Goal: Task Accomplishment & Management: Use online tool/utility

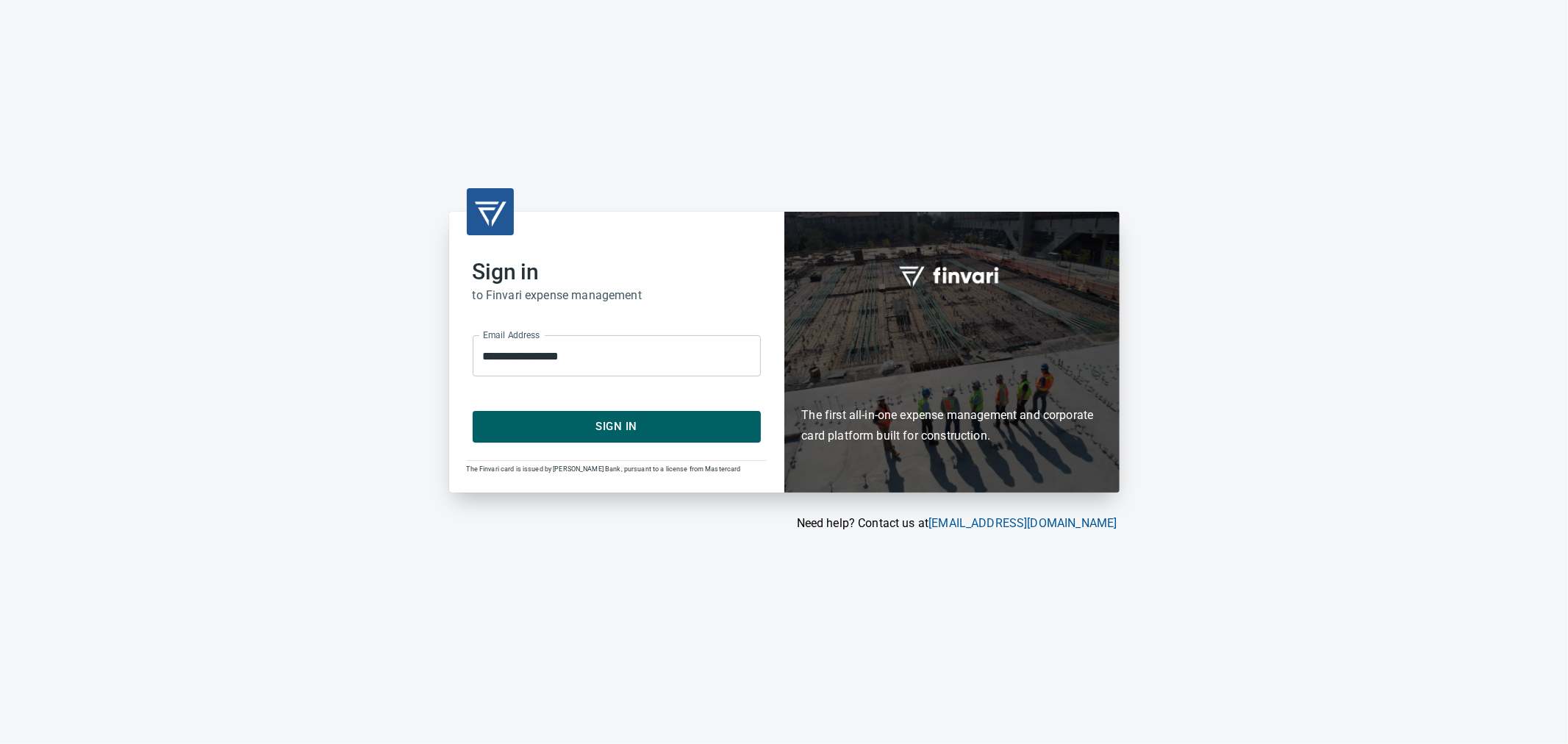
click at [606, 439] on button "Sign In" at bounding box center [617, 426] width 288 height 31
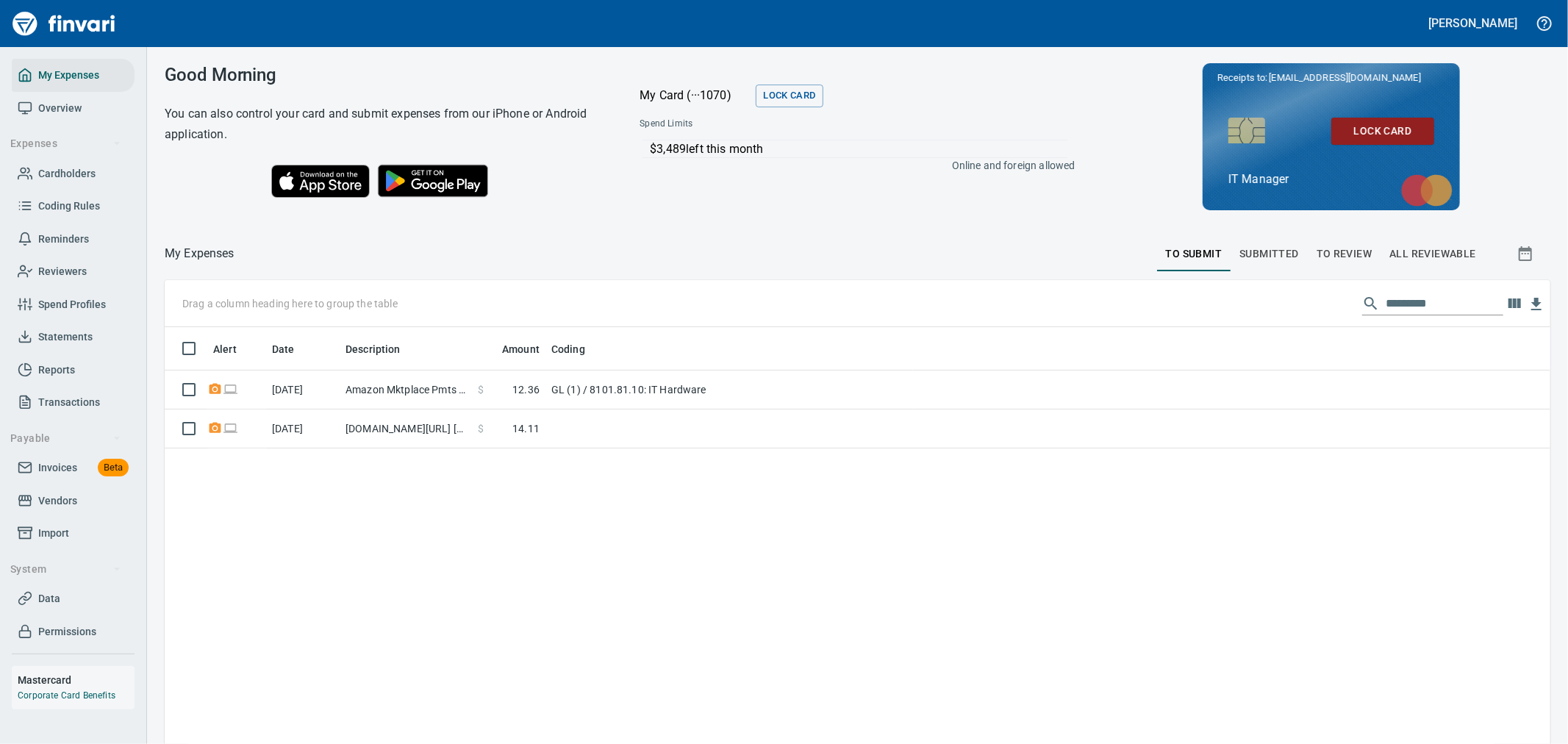
scroll to position [570, 1362]
click at [56, 374] on span "Reports" at bounding box center [56, 370] width 37 height 18
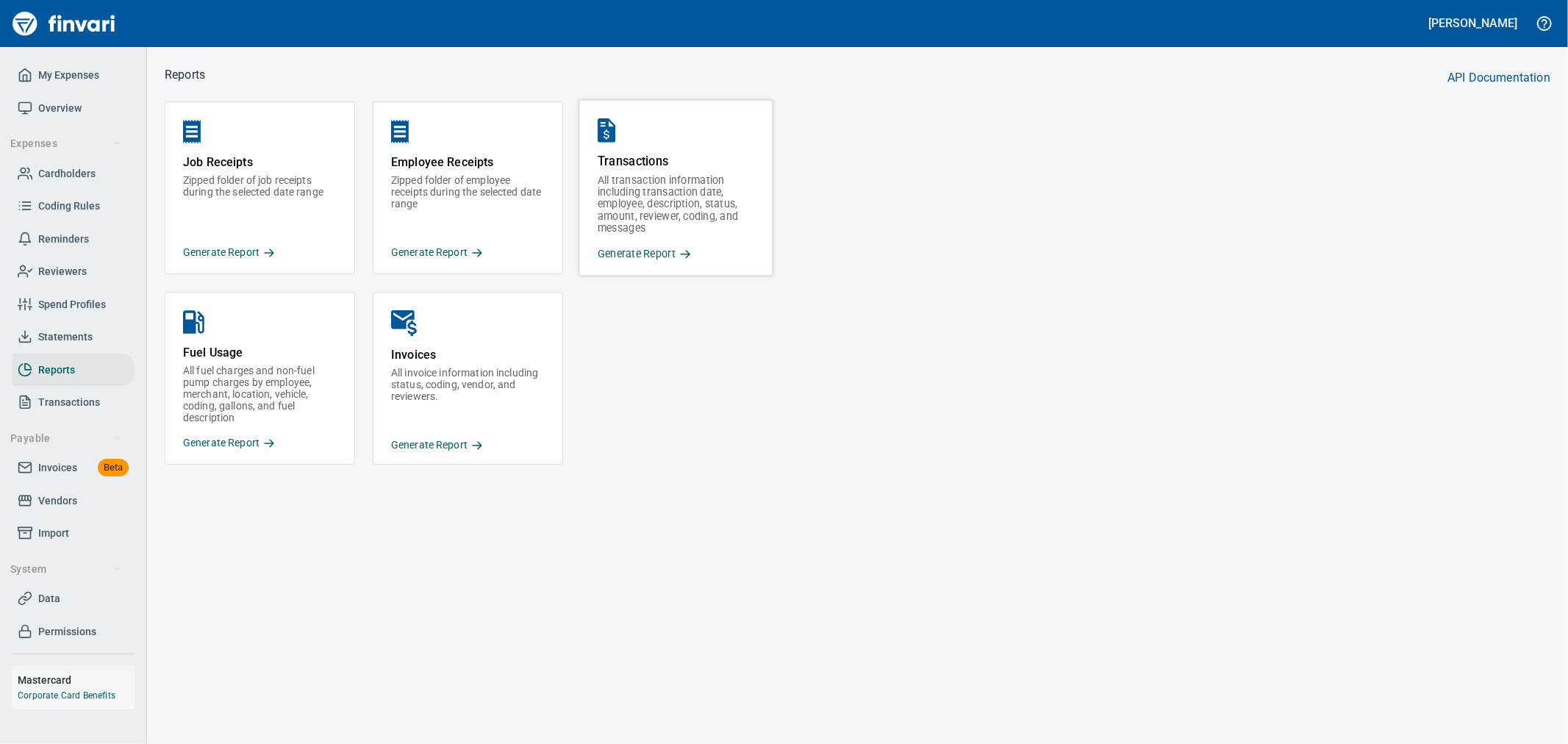
click at [666, 254] on p "Generate Report" at bounding box center [675, 253] width 156 height 15
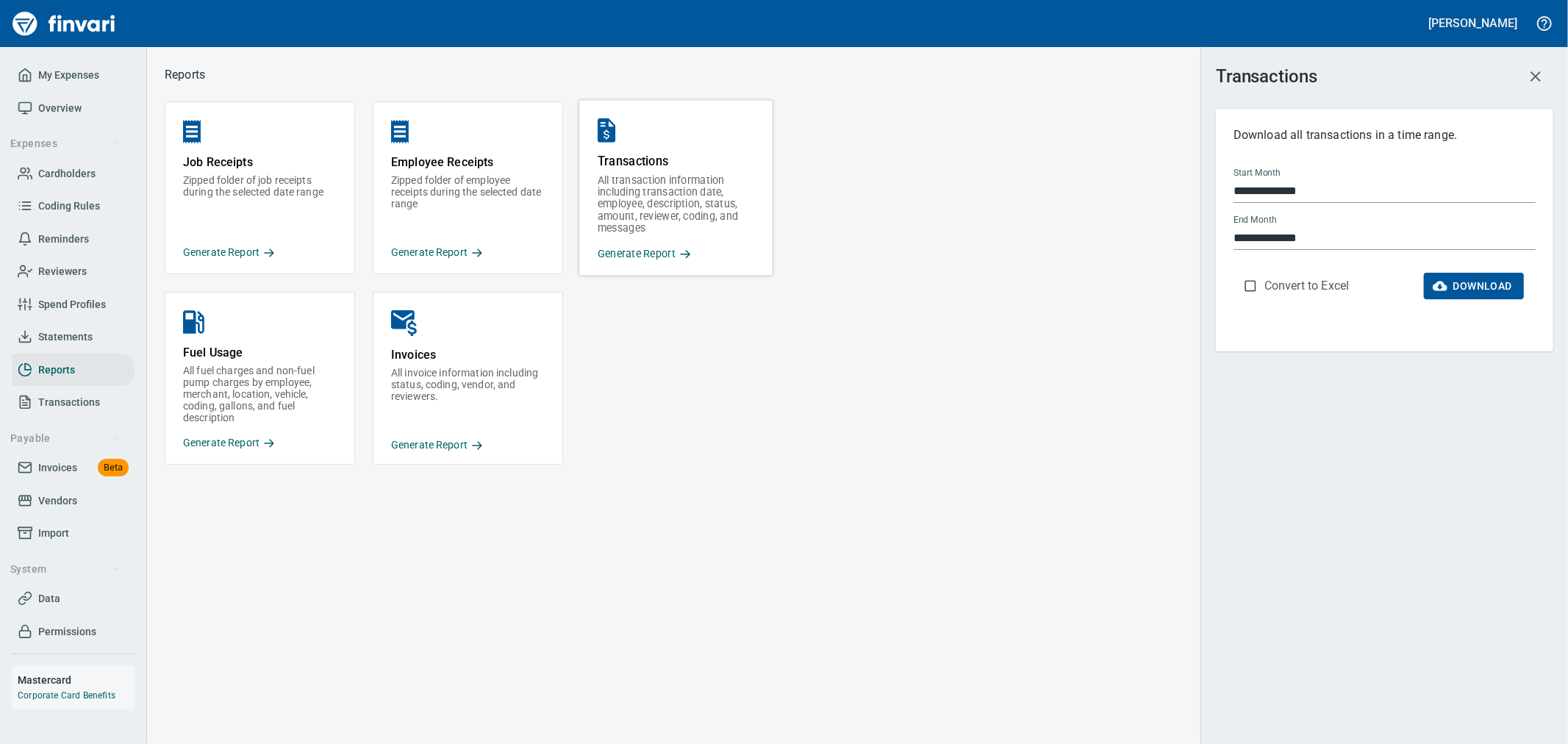
click at [1309, 190] on input "**********" at bounding box center [1385, 191] width 302 height 24
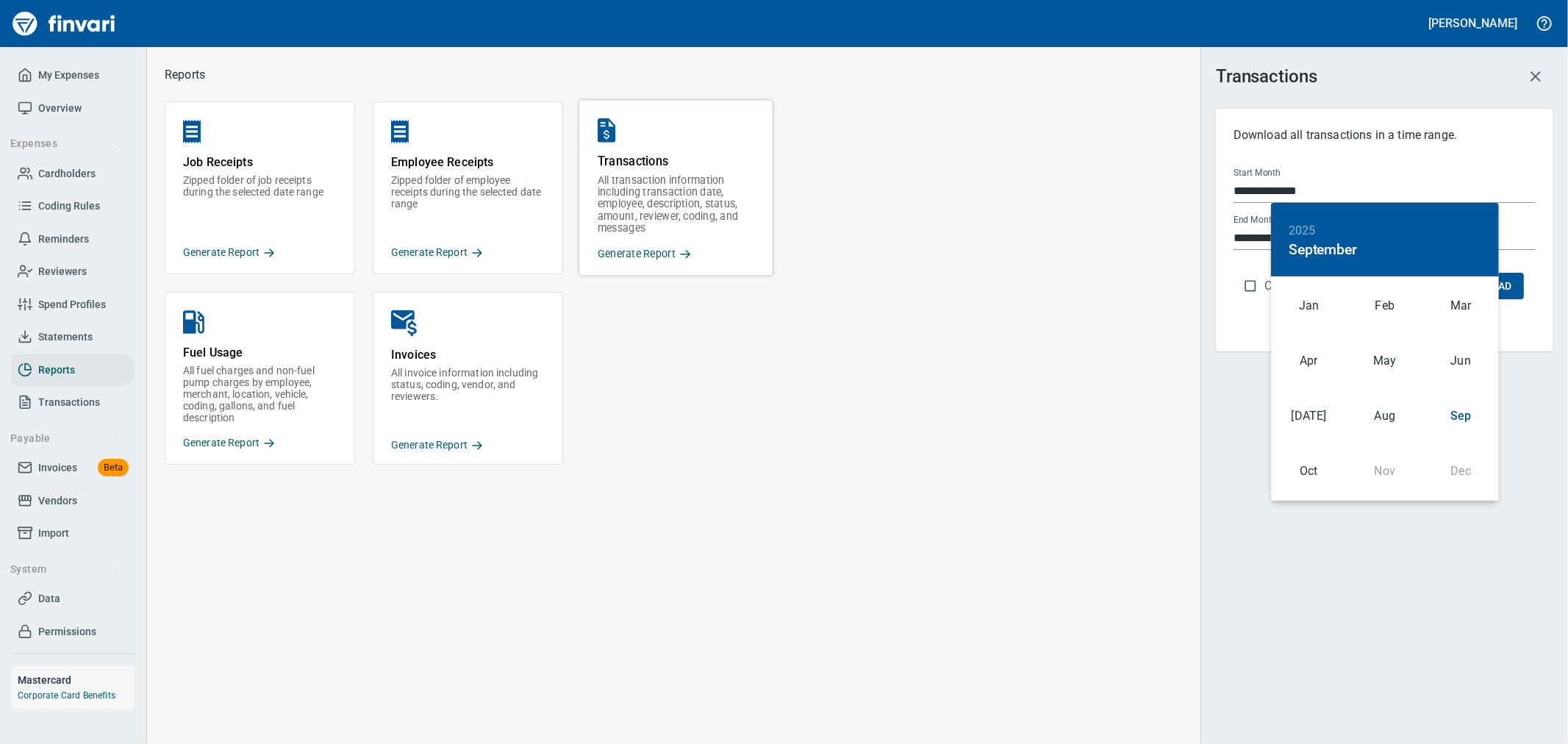
click at [1306, 228] on h6 "2025" at bounding box center [1302, 231] width 27 height 21
click at [1381, 432] on div "2024" at bounding box center [1385, 439] width 228 height 29
click at [1316, 299] on div "Jan" at bounding box center [1309, 305] width 75 height 55
type input "**********"
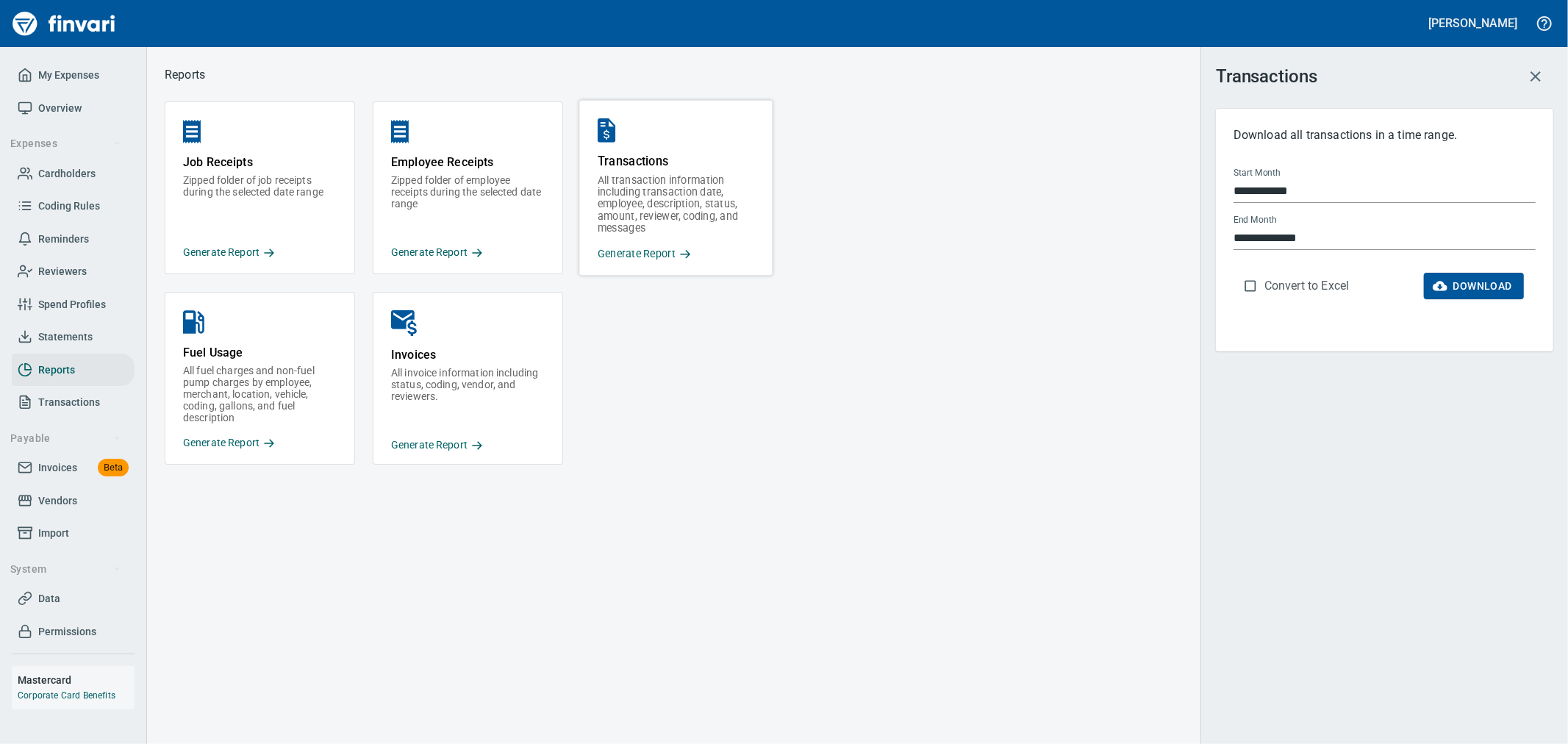
click at [1320, 284] on p "Convert to Excel" at bounding box center [1307, 286] width 85 height 17
click at [1482, 285] on span "Download" at bounding box center [1474, 286] width 76 height 18
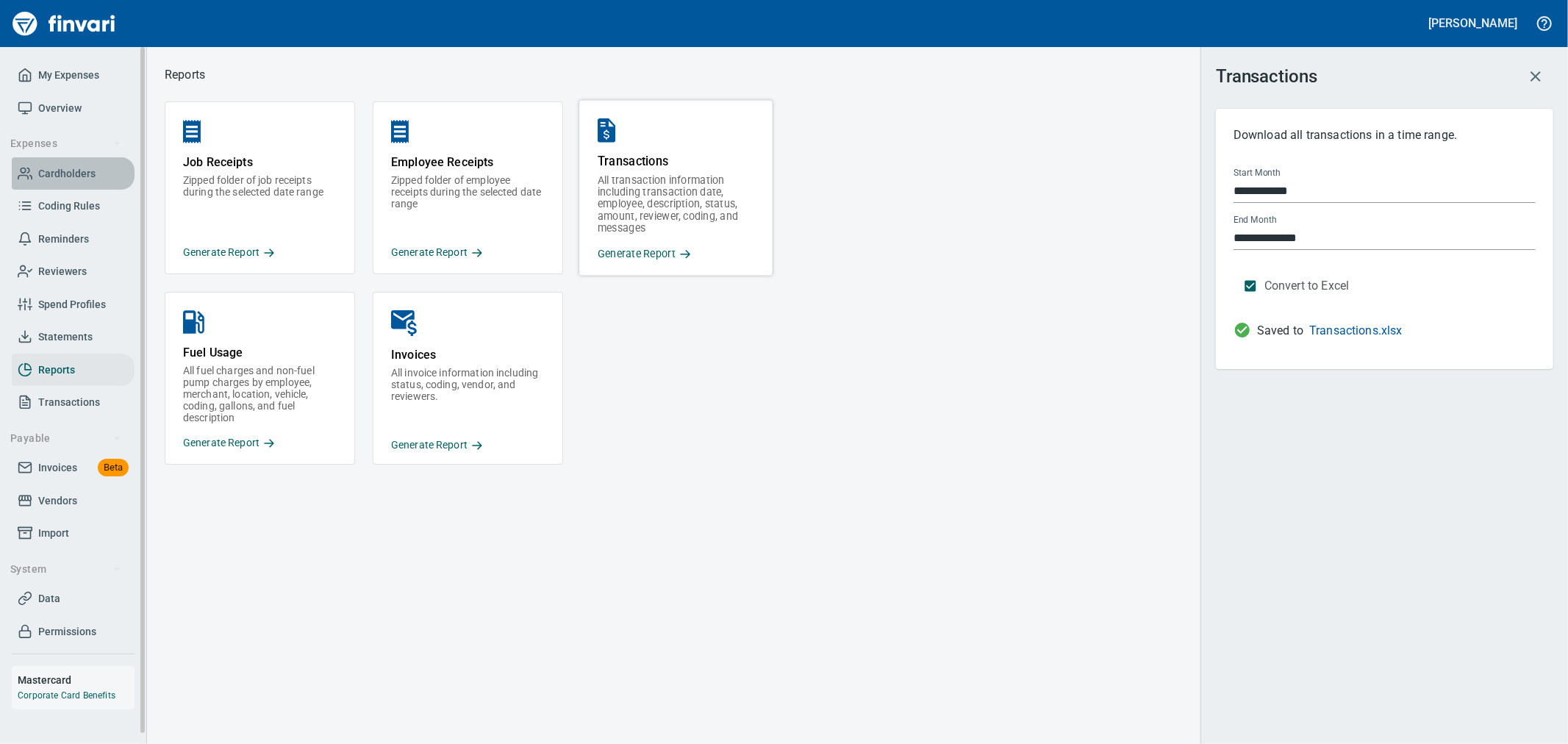
click at [83, 171] on span "Cardholders" at bounding box center [67, 174] width 57 height 18
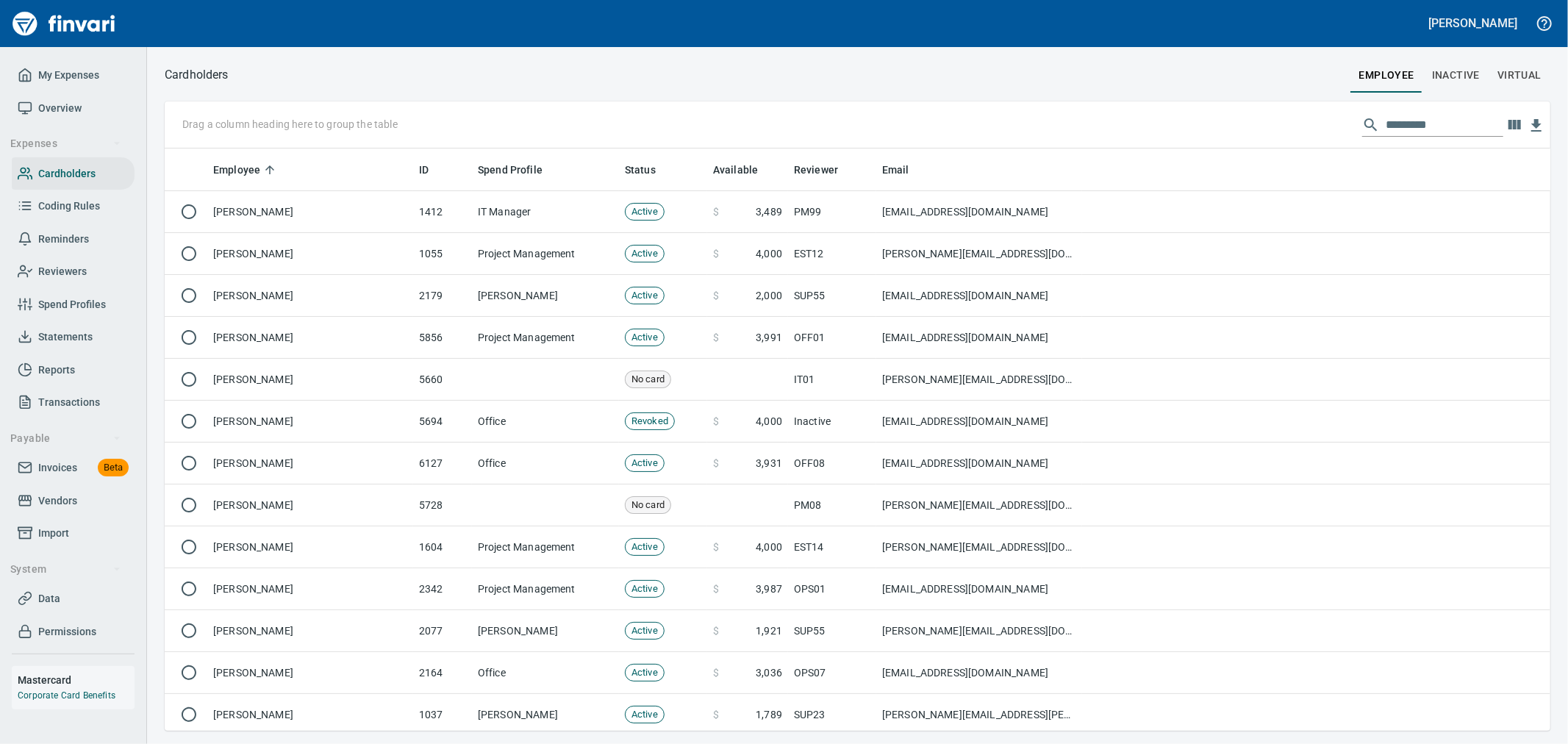
scroll to position [570, 1362]
click at [1426, 124] on input "text" at bounding box center [1445, 125] width 117 height 24
type input "*"
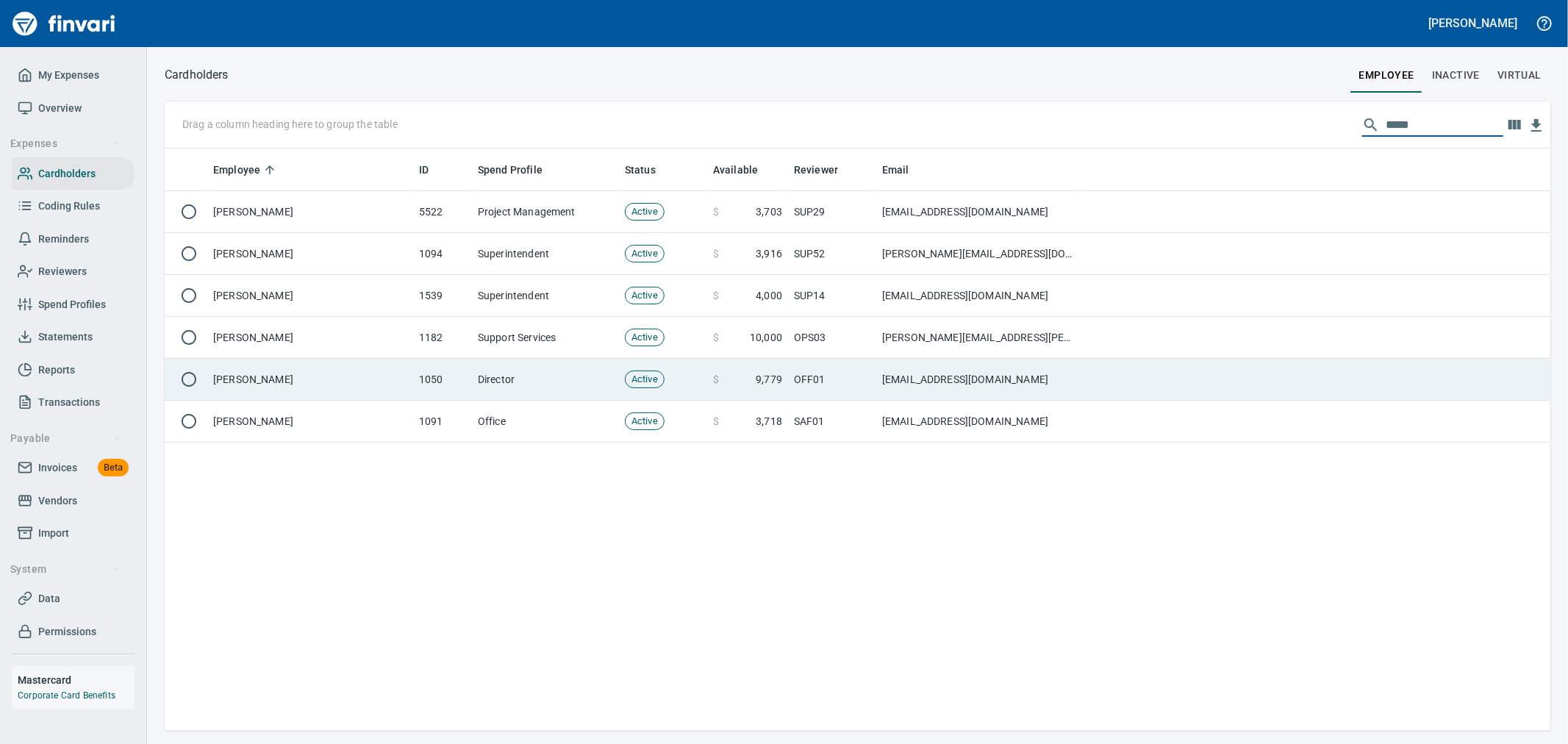
type input "*****"
click at [505, 377] on td "Director" at bounding box center [545, 379] width 147 height 42
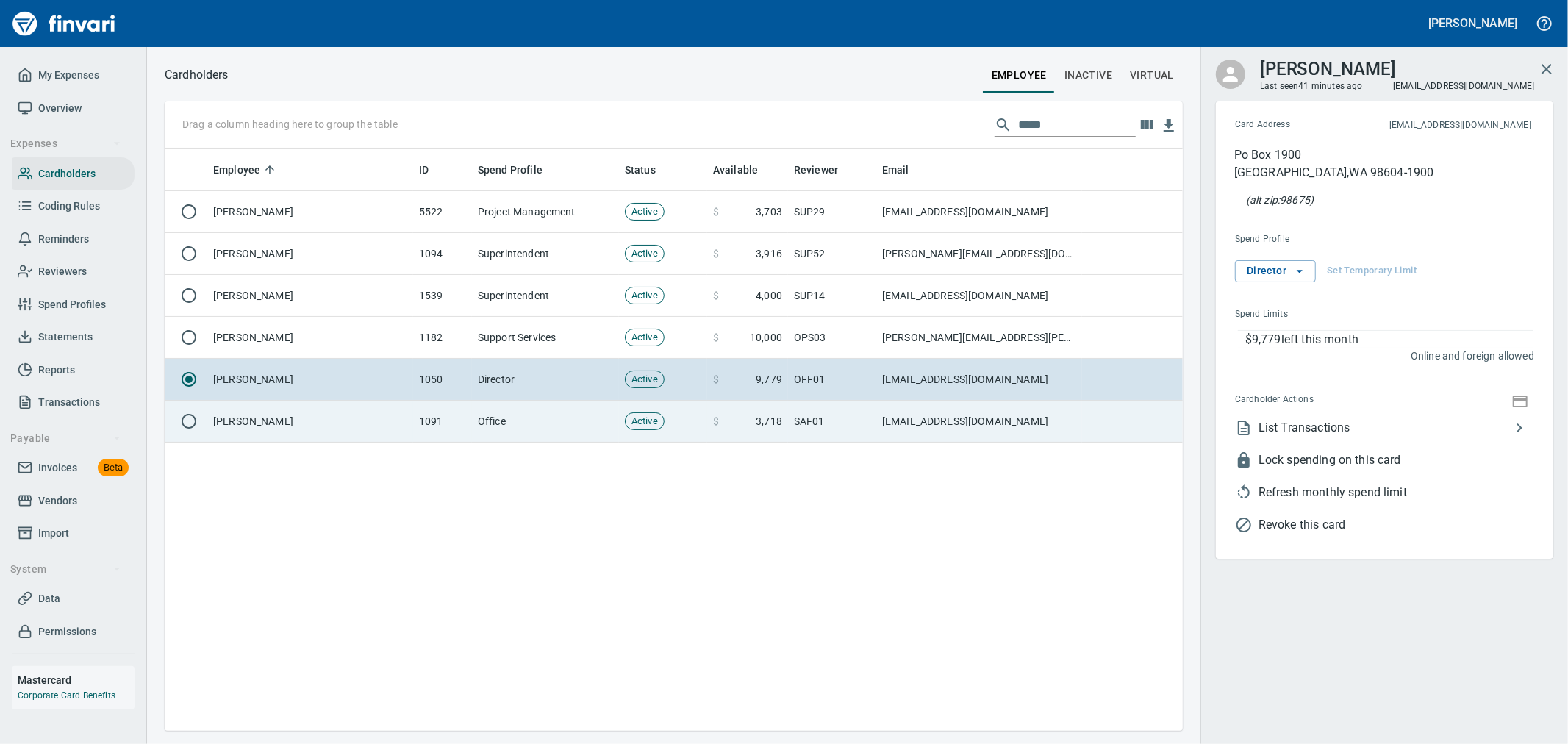
scroll to position [570, 1006]
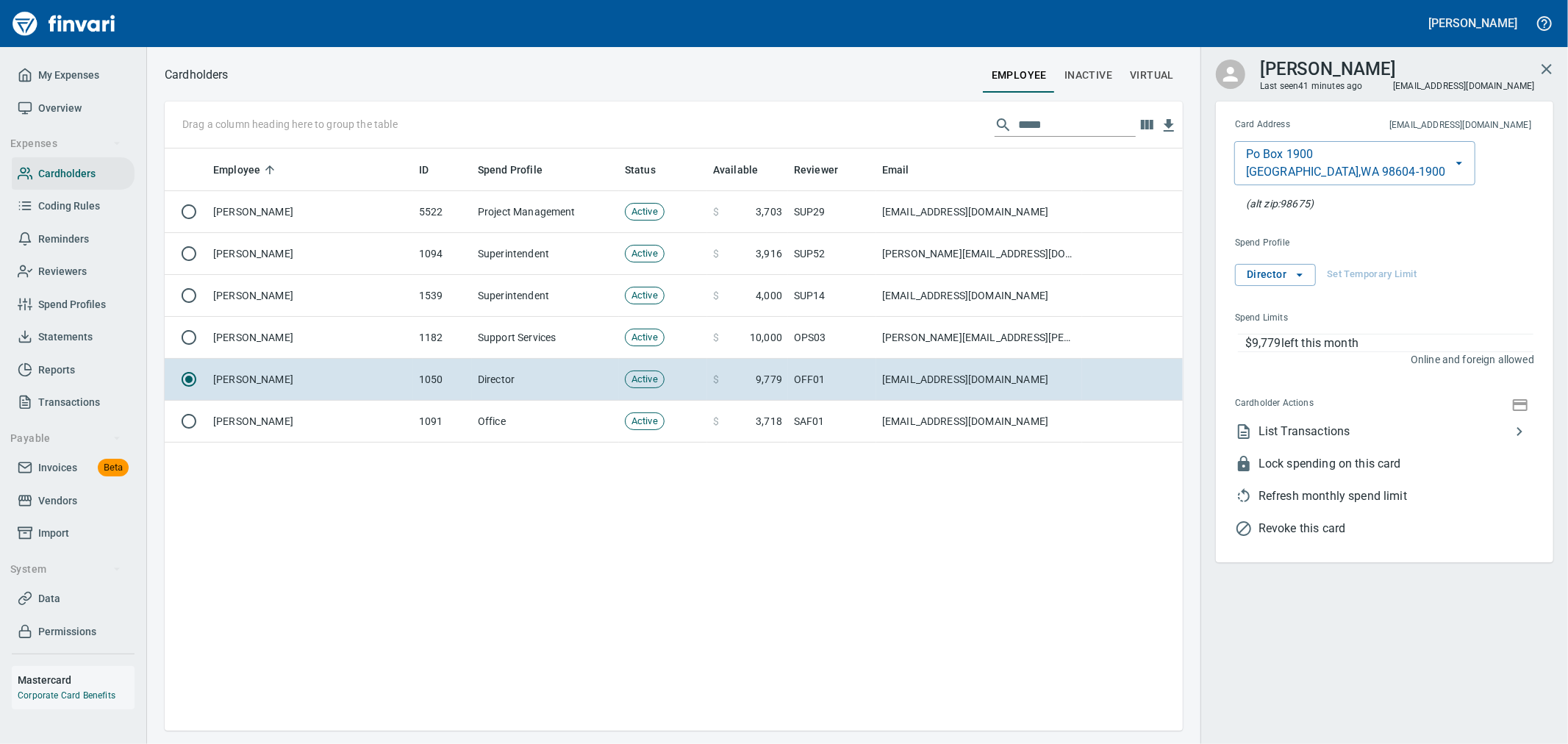
click at [1347, 439] on span "List Transactions" at bounding box center [1385, 431] width 252 height 17
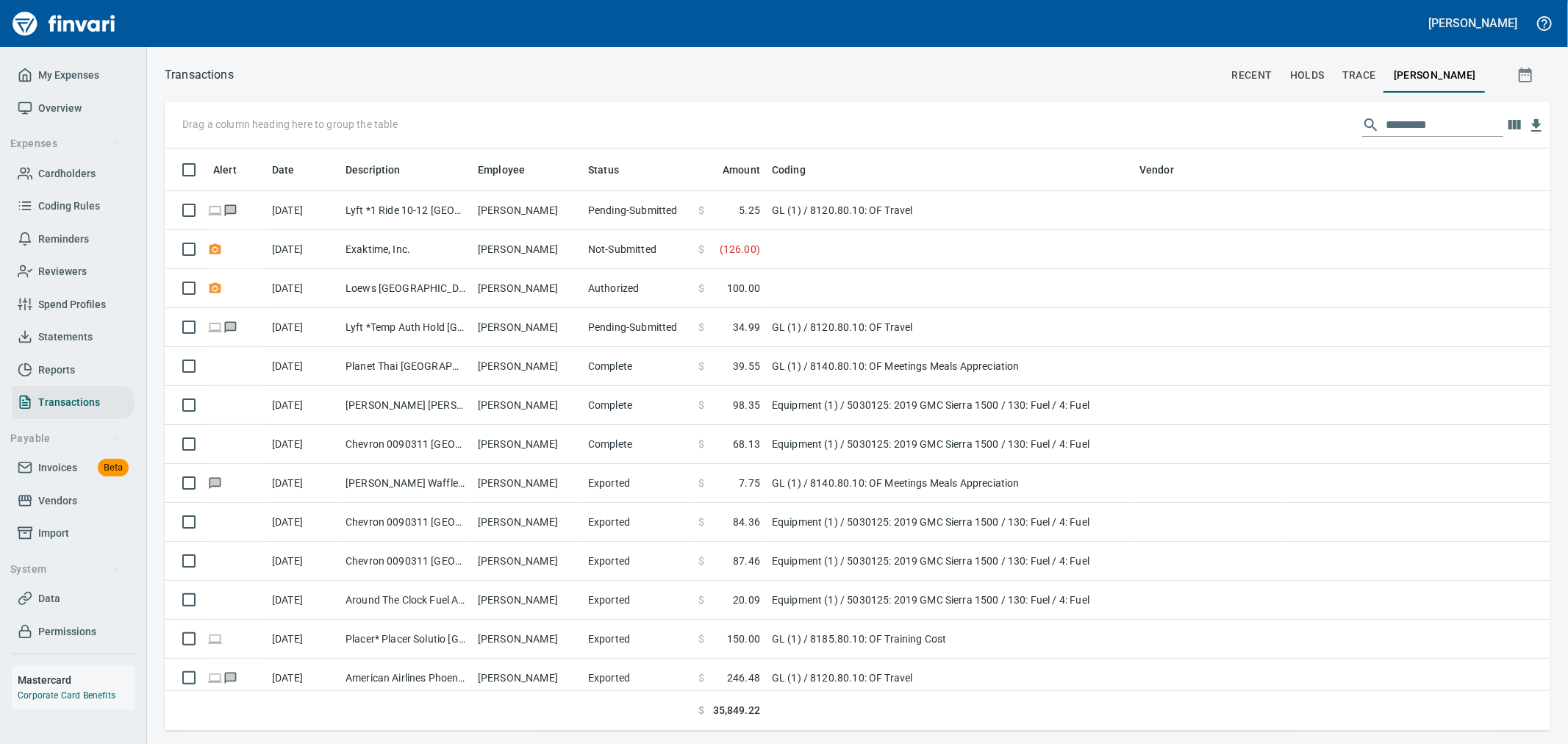
scroll to position [570, 1362]
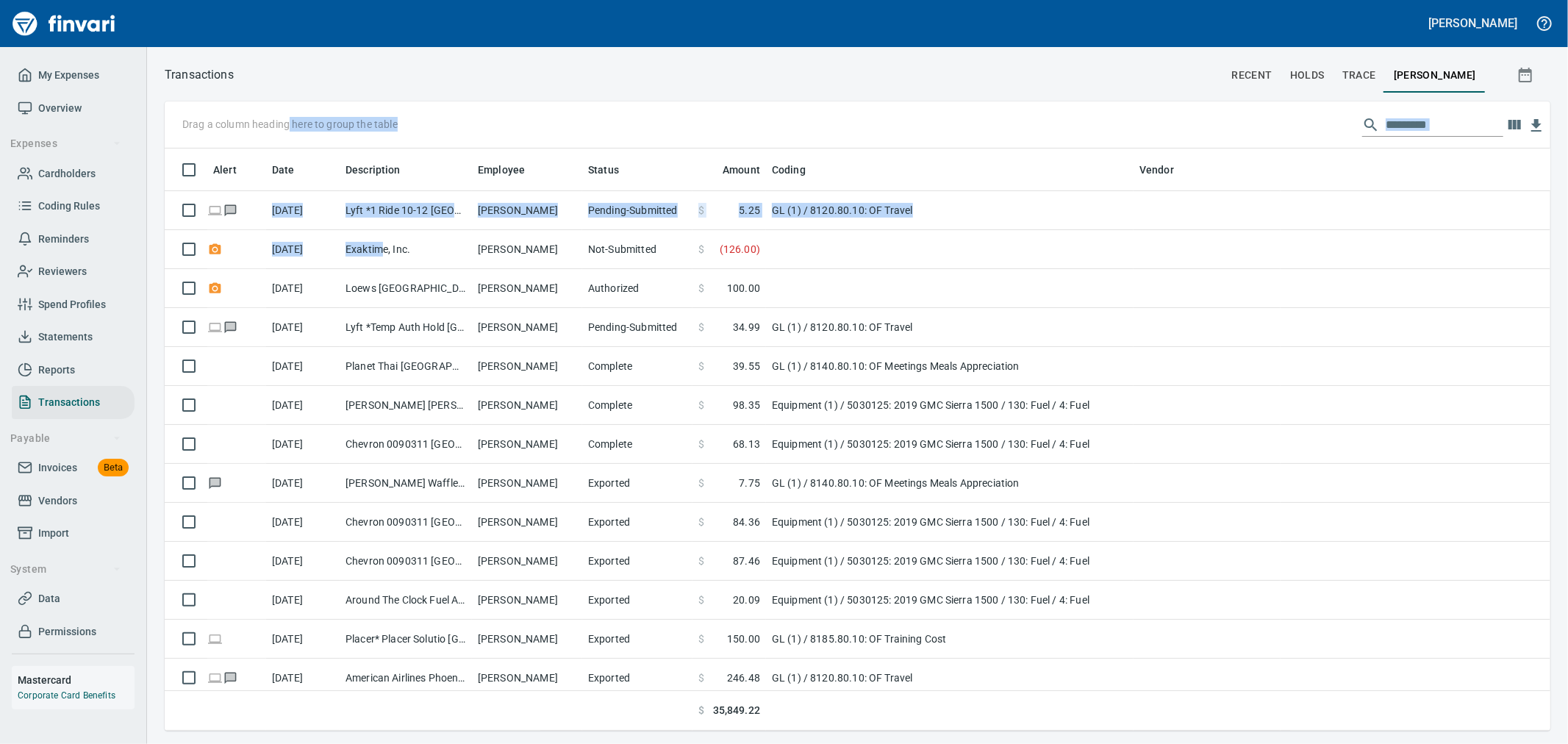
drag, startPoint x: 386, startPoint y: 251, endPoint x: 287, endPoint y: 136, distance: 151.7
click at [287, 136] on div "Drag a column heading here to group the table Alert Date Description Employee S…" at bounding box center [858, 416] width 1386 height 629
click at [1422, 124] on input "text" at bounding box center [1445, 125] width 117 height 24
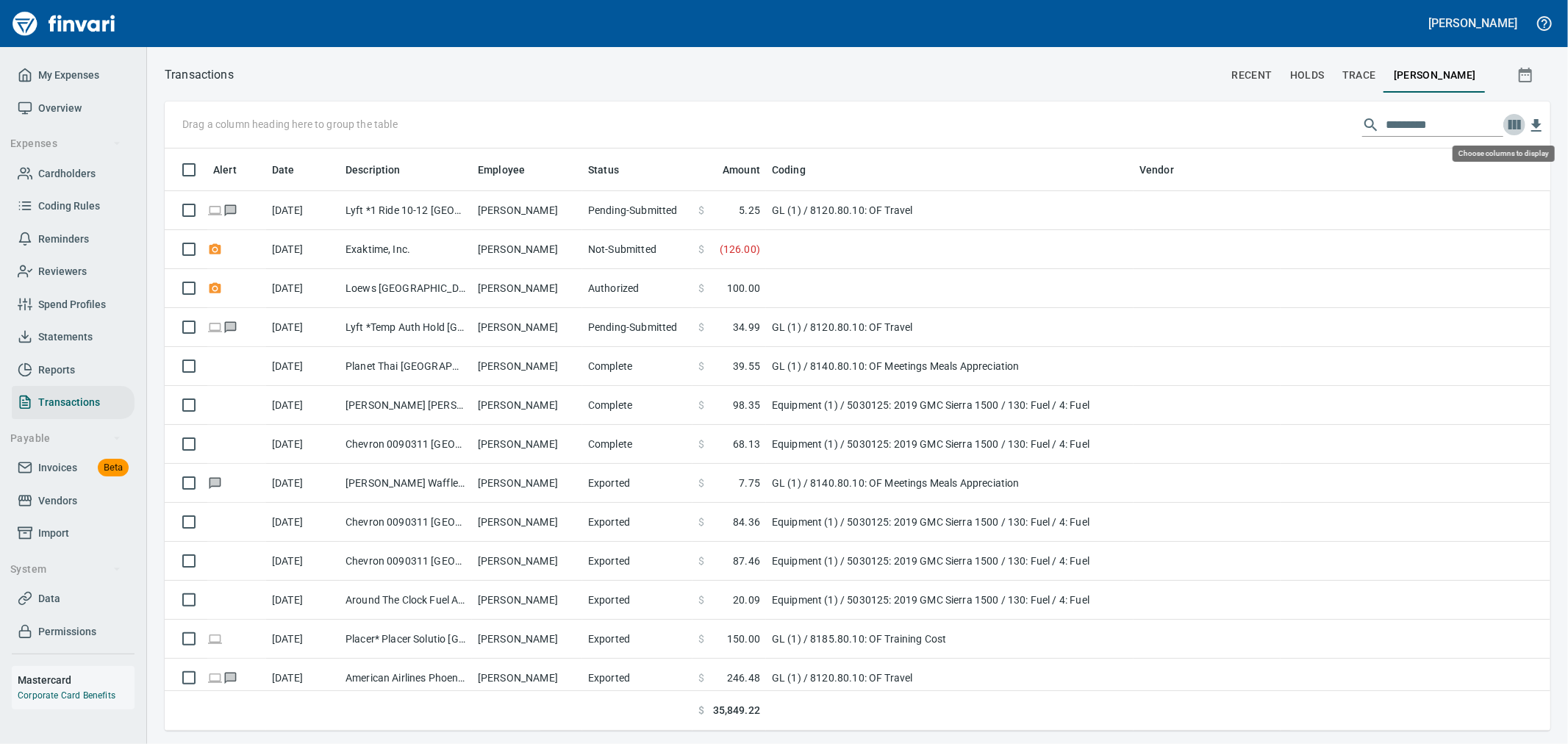
click at [1523, 130] on icon "button" at bounding box center [1515, 125] width 17 height 17
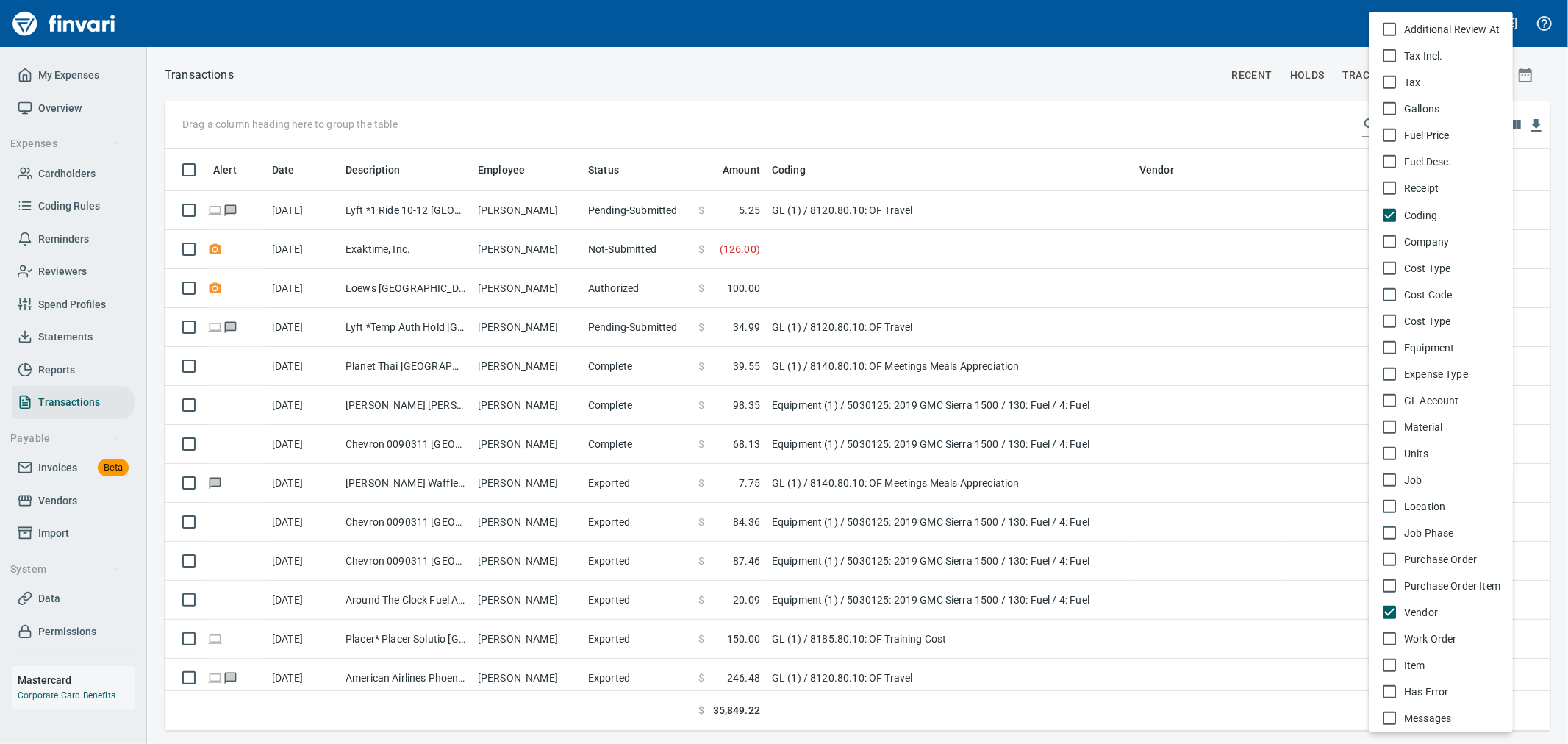
scroll to position [665, 0]
click at [1088, 142] on div at bounding box center [784, 372] width 1568 height 744
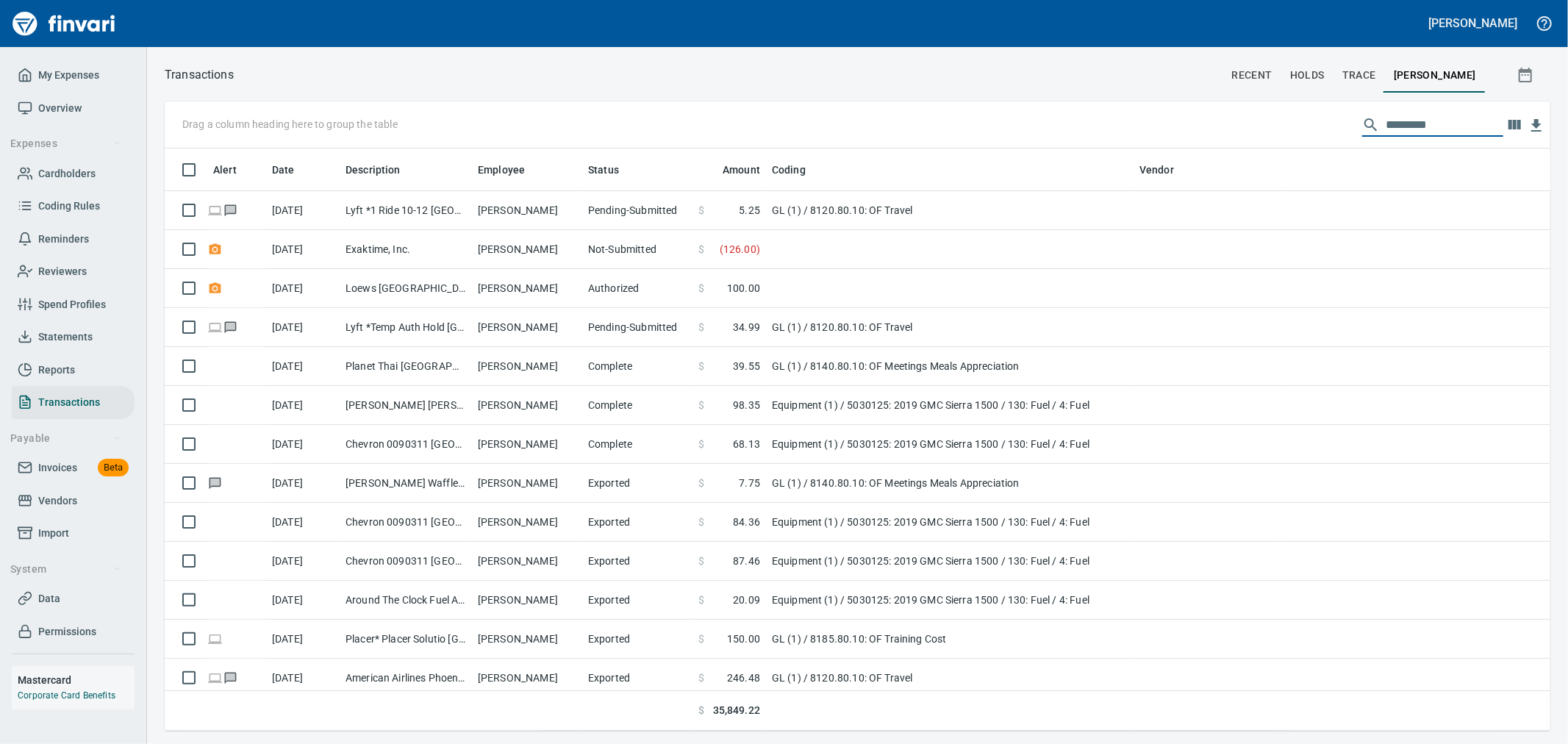
click at [1456, 122] on input "text" at bounding box center [1445, 125] width 117 height 24
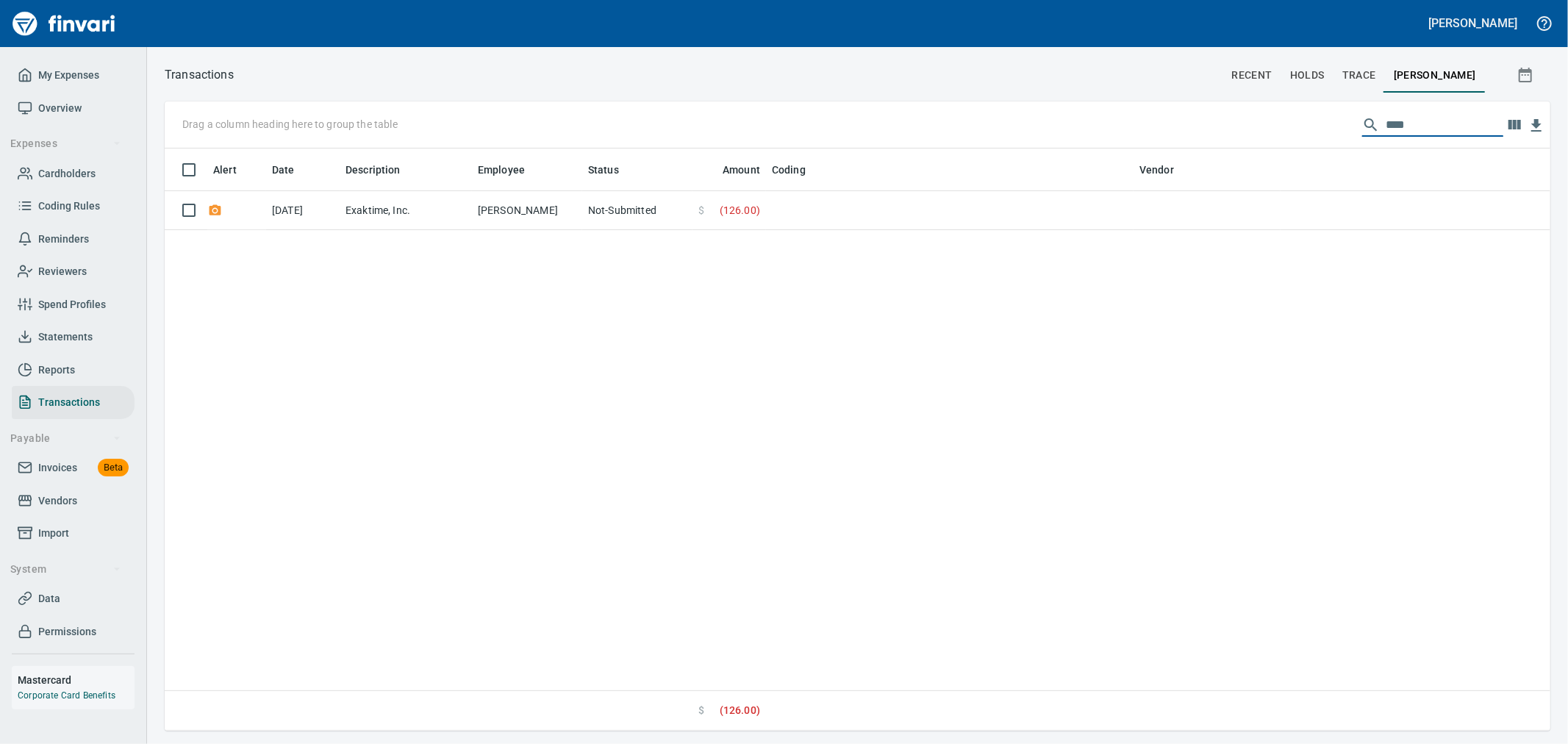
type input "***"
type input "****"
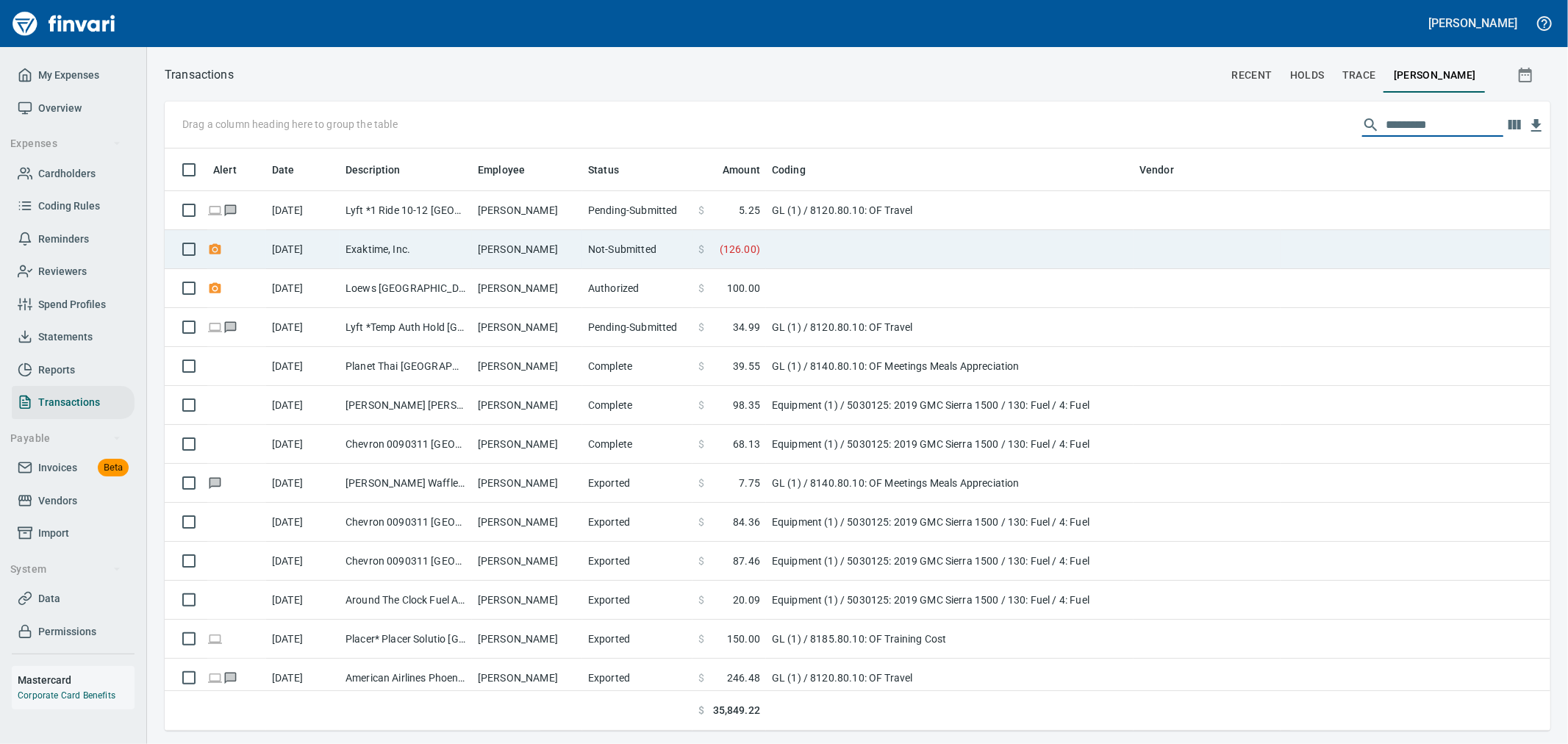
click at [677, 265] on td "Not-Submitted" at bounding box center [637, 249] width 110 height 39
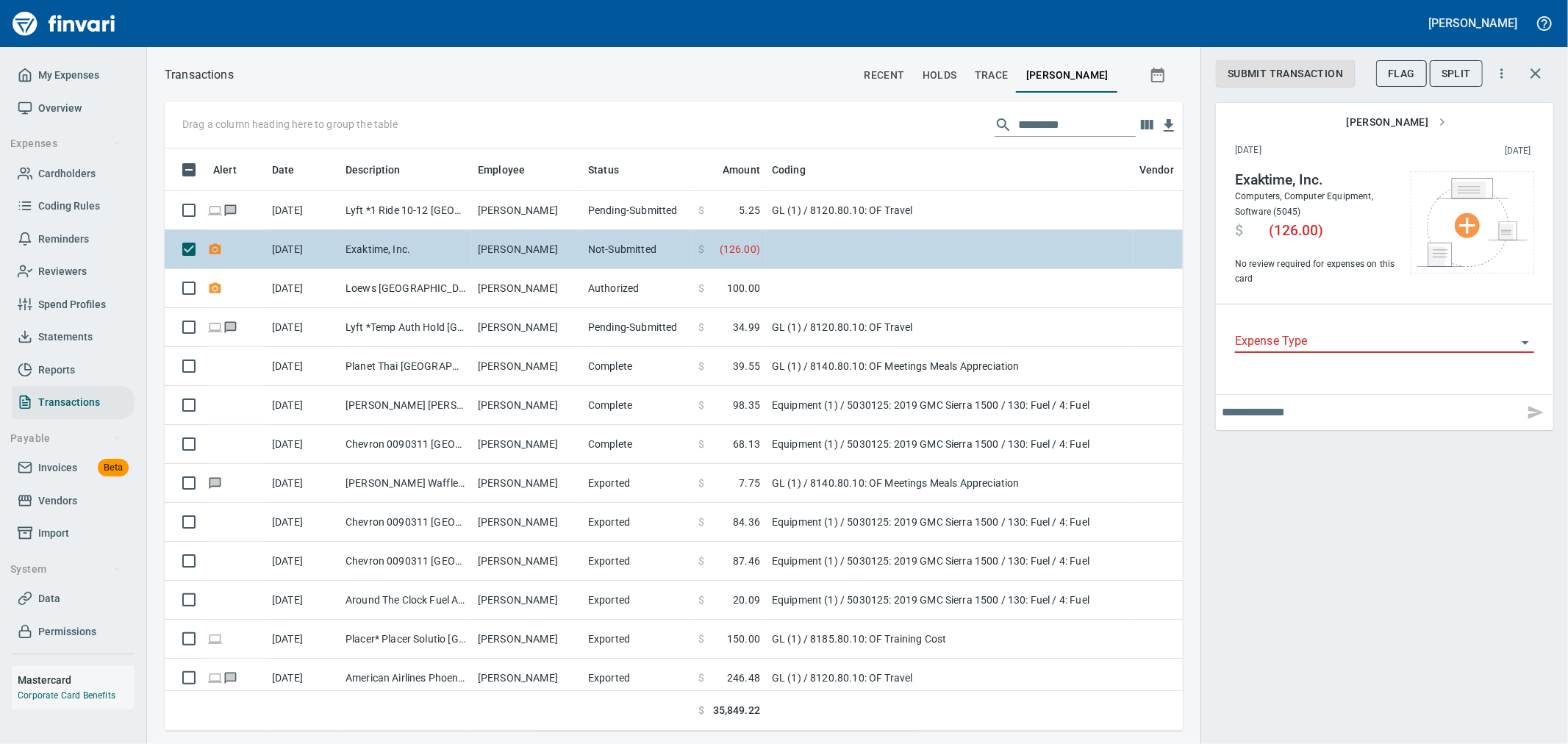
scroll to position [557, 994]
